Goal: Transaction & Acquisition: Obtain resource

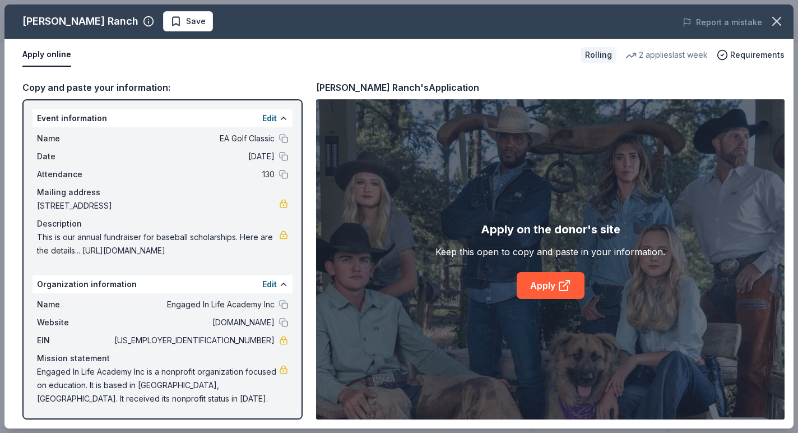
scroll to position [1, 0]
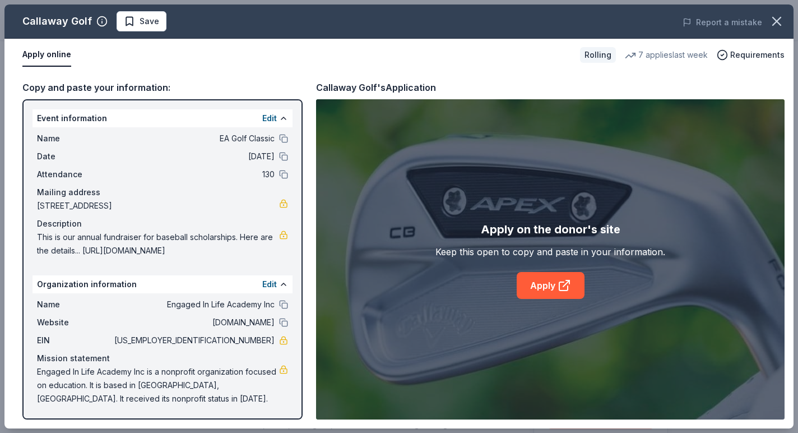
scroll to position [129, 0]
click at [783, 17] on icon "button" at bounding box center [777, 21] width 16 height 16
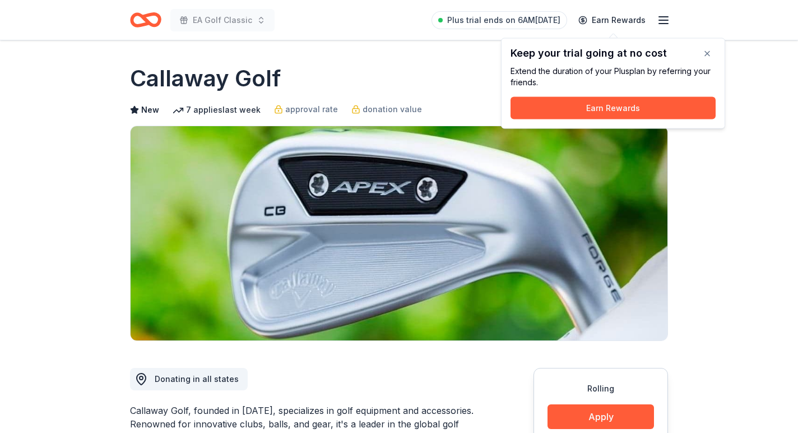
scroll to position [0, 0]
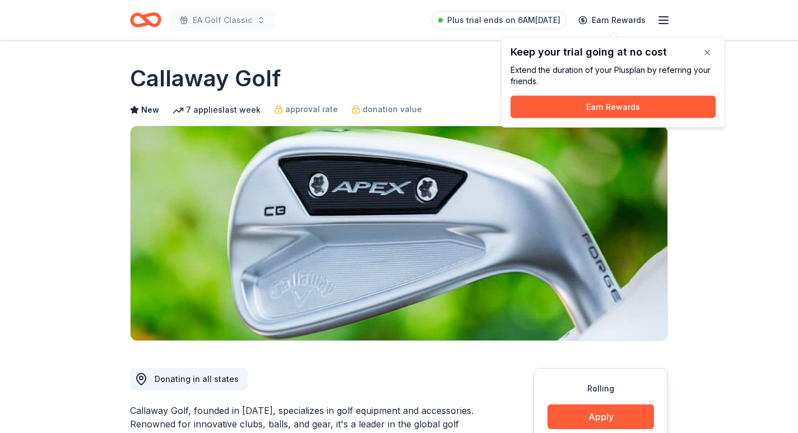
click at [145, 21] on icon "Home" at bounding box center [150, 19] width 17 height 11
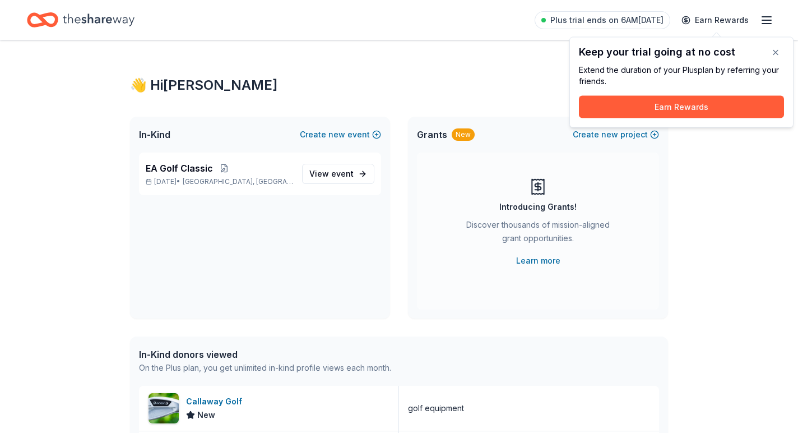
scroll to position [1, 0]
click at [772, 48] on button "button" at bounding box center [776, 52] width 22 height 22
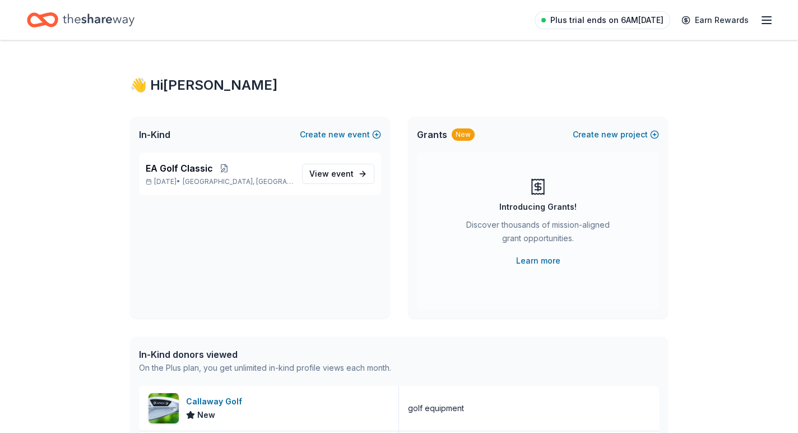
scroll to position [0, 0]
click at [769, 22] on icon "button" at bounding box center [766, 19] width 13 height 13
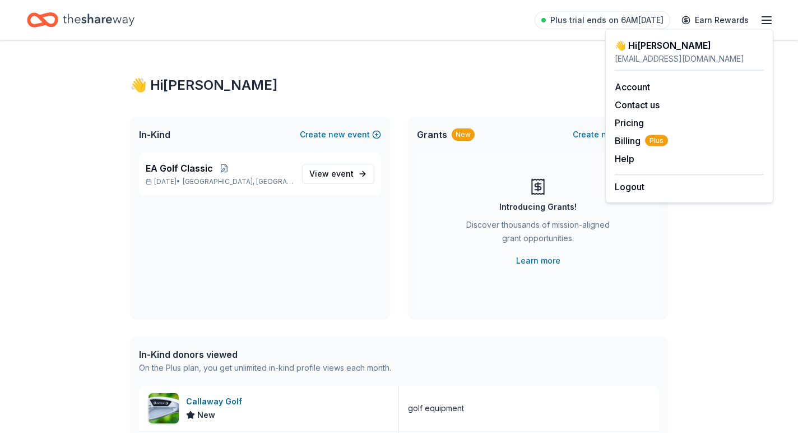
click at [84, 20] on icon "Home" at bounding box center [99, 19] width 72 height 12
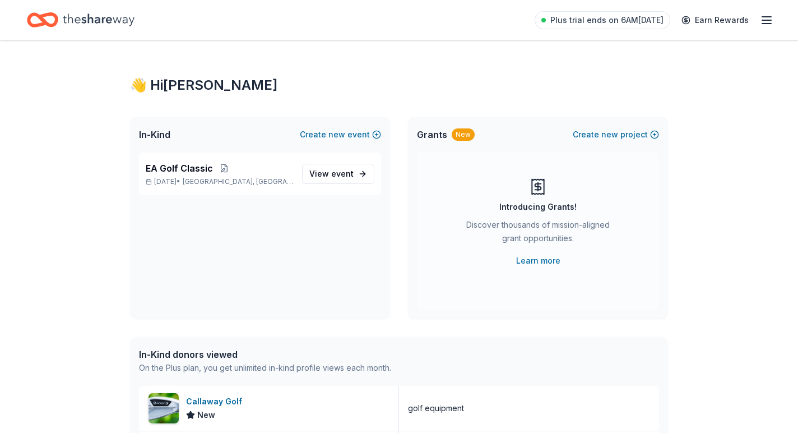
click at [46, 10] on icon "Home" at bounding box center [42, 20] width 31 height 26
click at [329, 174] on span "View event" at bounding box center [331, 173] width 44 height 13
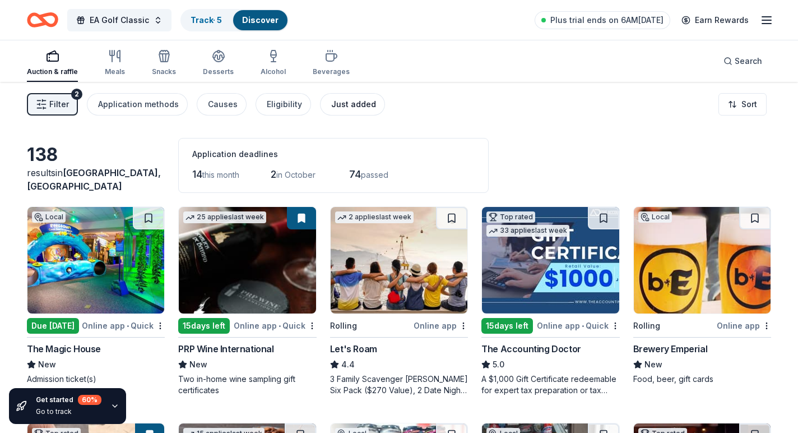
click at [337, 110] on div "Just added" at bounding box center [353, 104] width 45 height 13
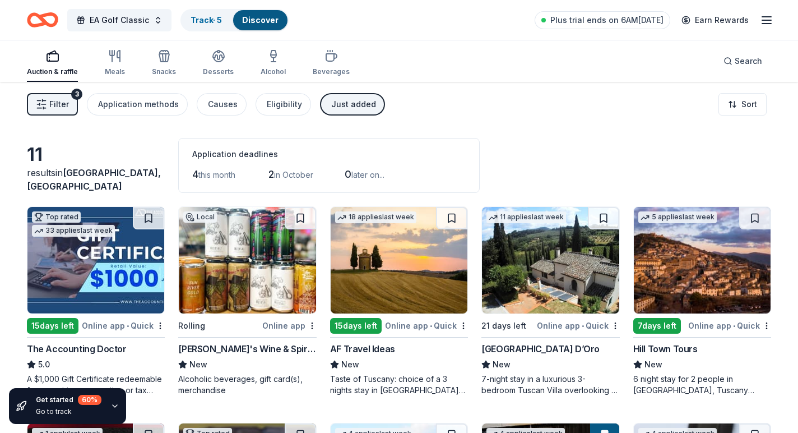
click at [395, 295] on img at bounding box center [399, 260] width 137 height 107
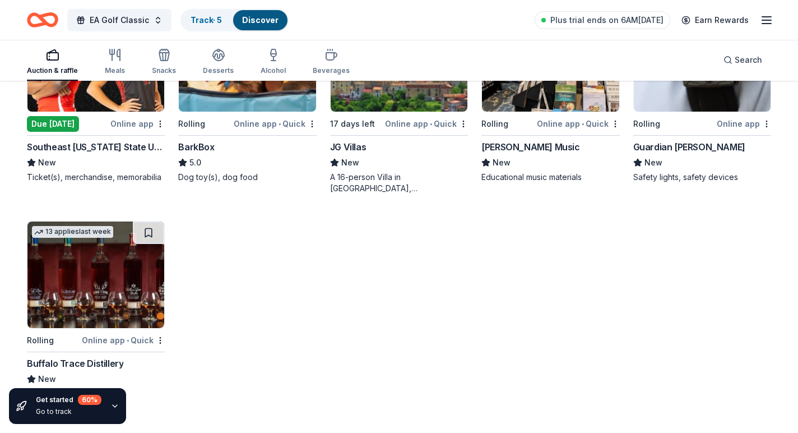
scroll to position [418, 0]
click at [76, 353] on div "13 applies last week Rolling Online app • Quick Buffalo Trace Distillery New Bo…" at bounding box center [96, 315] width 138 height 189
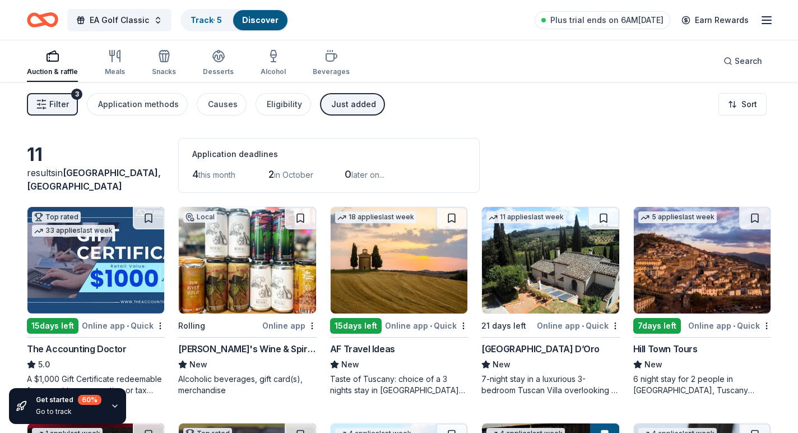
scroll to position [0, 0]
click at [317, 63] on div "Beverages" at bounding box center [331, 62] width 37 height 27
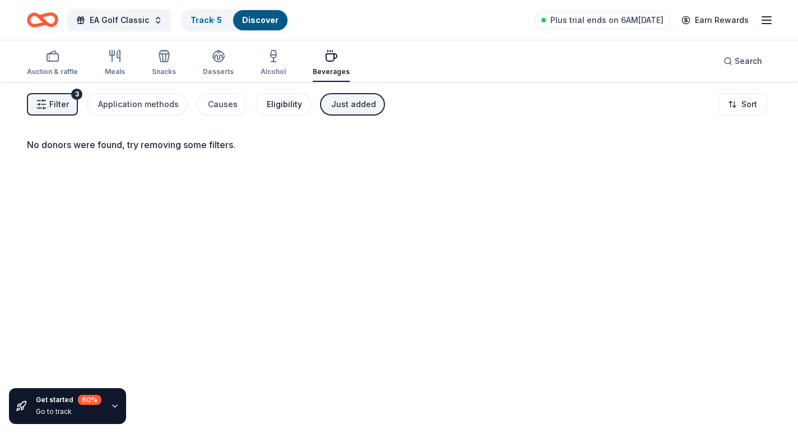
click at [284, 103] on div "Eligibility" at bounding box center [284, 104] width 35 height 13
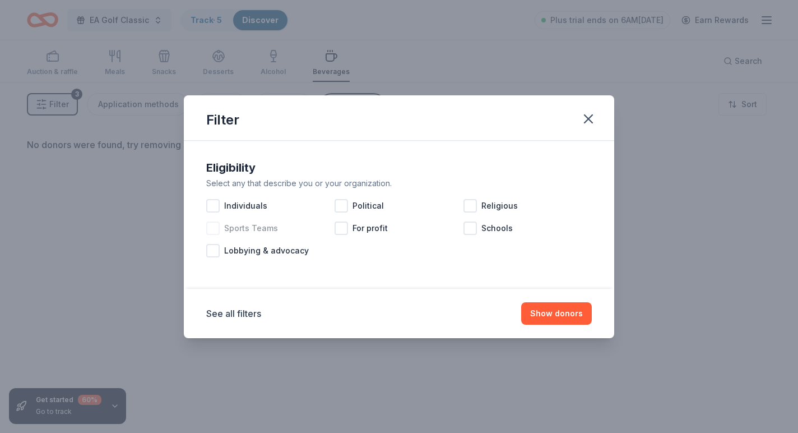
click at [215, 220] on div "Sports Teams" at bounding box center [270, 228] width 128 height 22
click at [567, 316] on button "Show donors" at bounding box center [556, 313] width 71 height 22
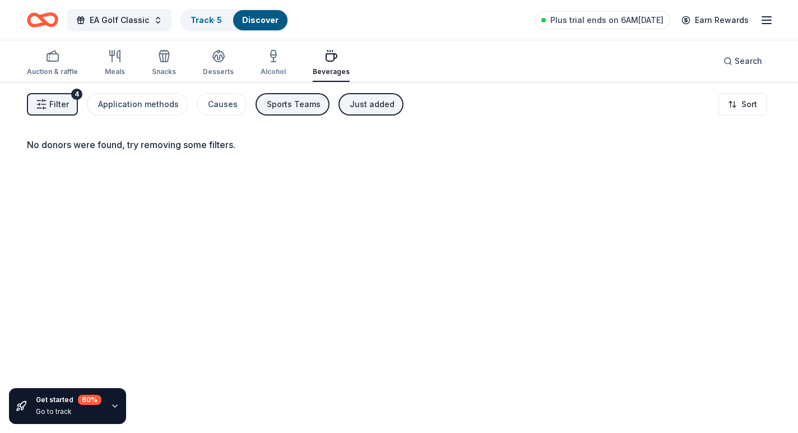
click at [381, 97] on button "Just added" at bounding box center [371, 104] width 65 height 22
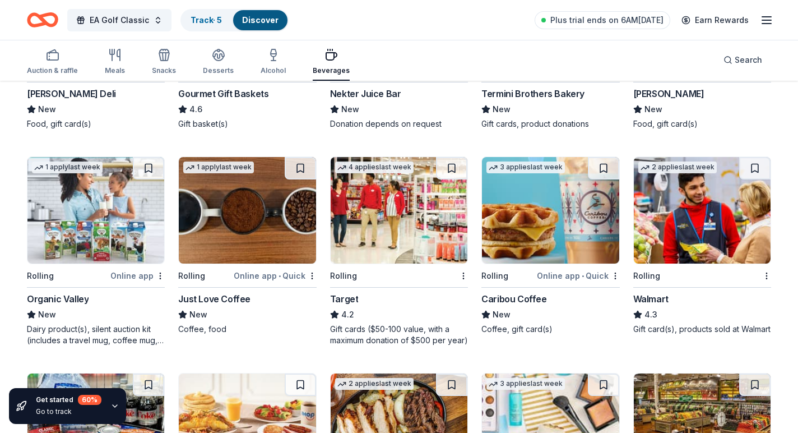
scroll to position [255, 0]
click at [250, 233] on img at bounding box center [247, 210] width 137 height 107
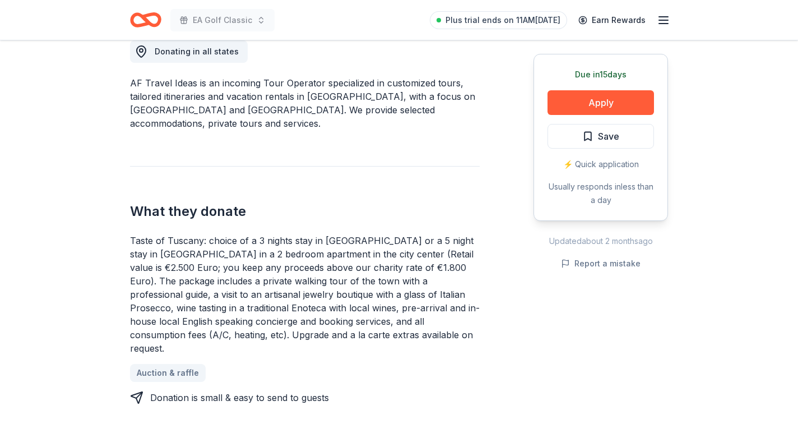
scroll to position [348, 0]
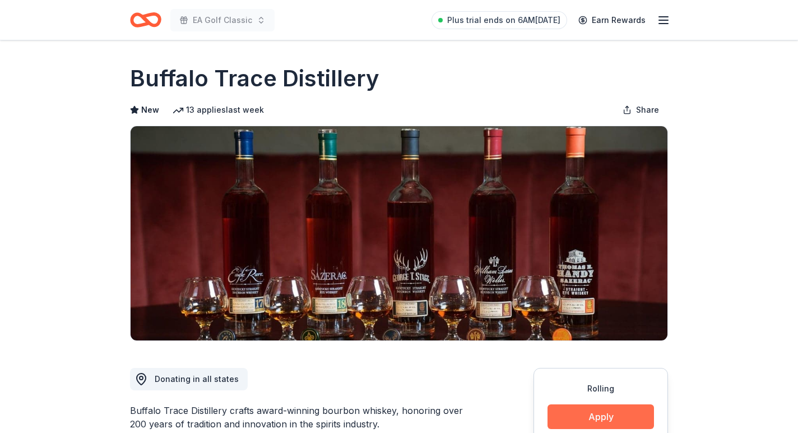
click at [601, 419] on button "Apply" at bounding box center [601, 416] width 107 height 25
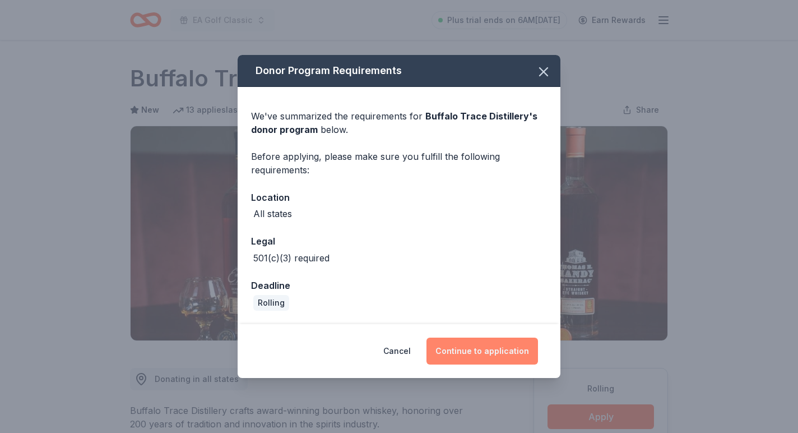
click at [476, 346] on button "Continue to application" at bounding box center [483, 350] width 112 height 27
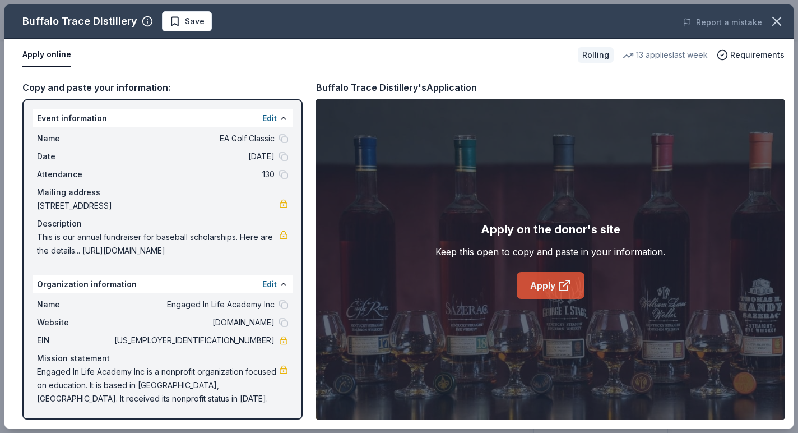
click at [545, 288] on link "Apply" at bounding box center [551, 285] width 68 height 27
